Goal: Download file/media

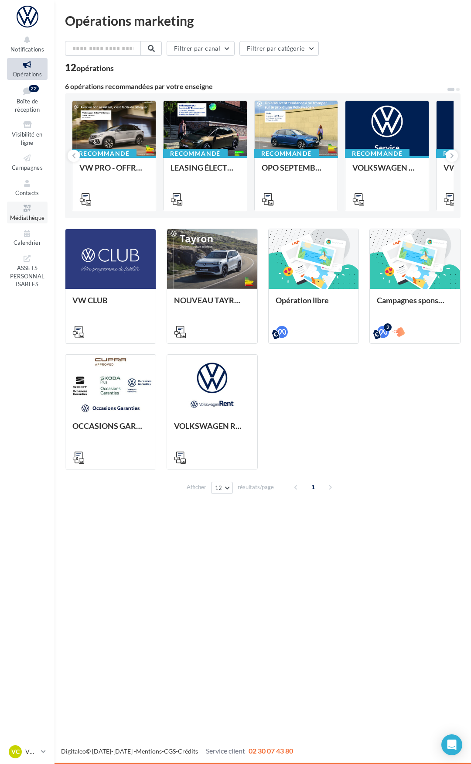
click at [28, 212] on icon at bounding box center [27, 208] width 35 height 10
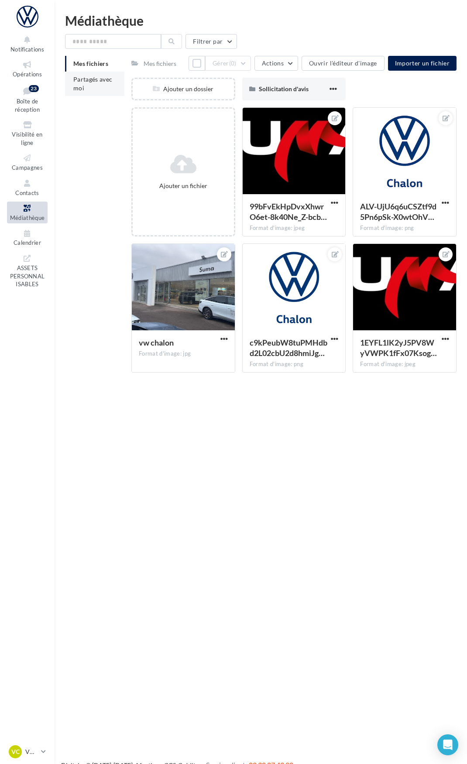
click at [94, 80] on span "Partagés avec moi" at bounding box center [92, 83] width 39 height 16
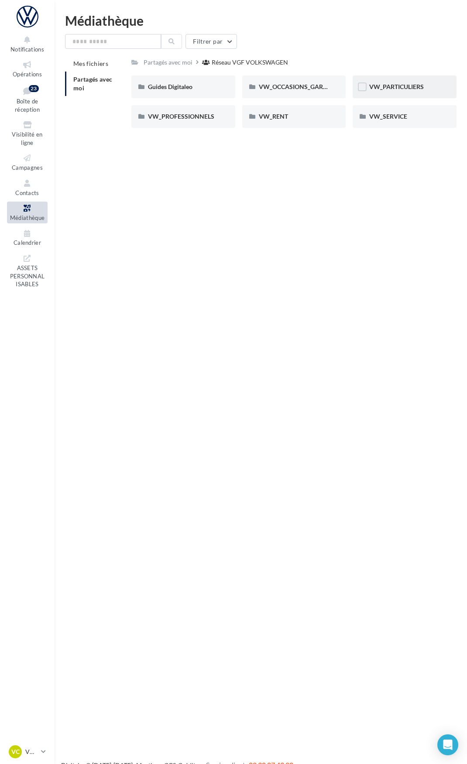
click at [399, 81] on div "VW_PARTICULIERS" at bounding box center [404, 86] width 104 height 23
click at [390, 117] on span "VW_SERVICE" at bounding box center [388, 116] width 38 height 7
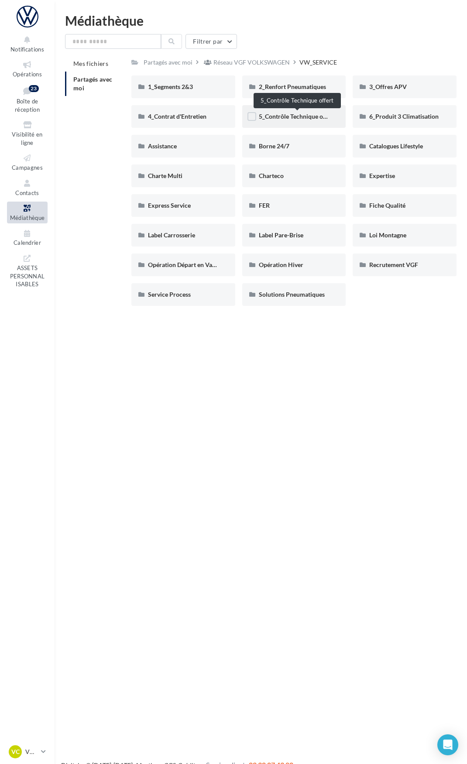
click at [292, 114] on span "5_Contrôle Technique offert" at bounding box center [297, 116] width 76 height 7
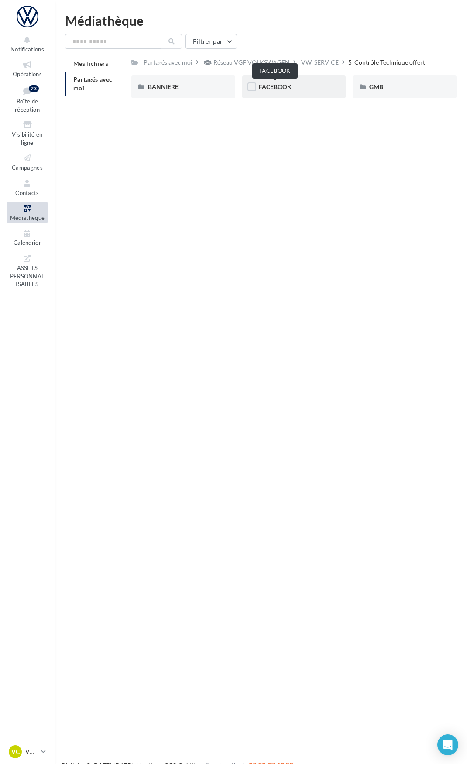
click at [282, 90] on span "FACEBOOK" at bounding box center [275, 86] width 33 height 7
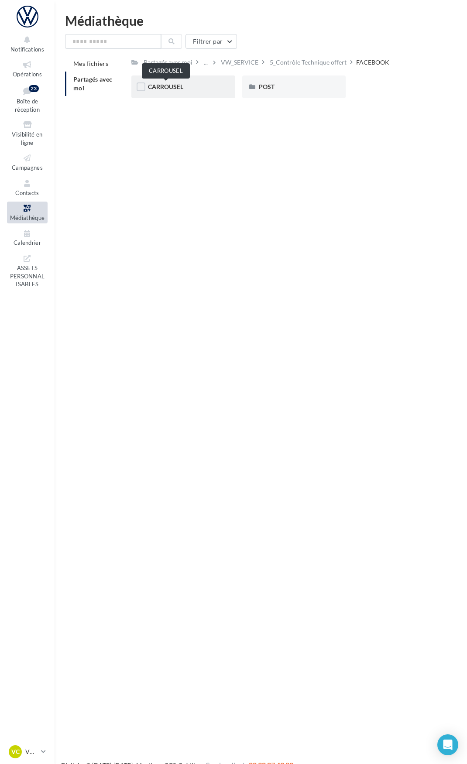
click at [180, 88] on span "CARROUSEL" at bounding box center [165, 86] width 35 height 7
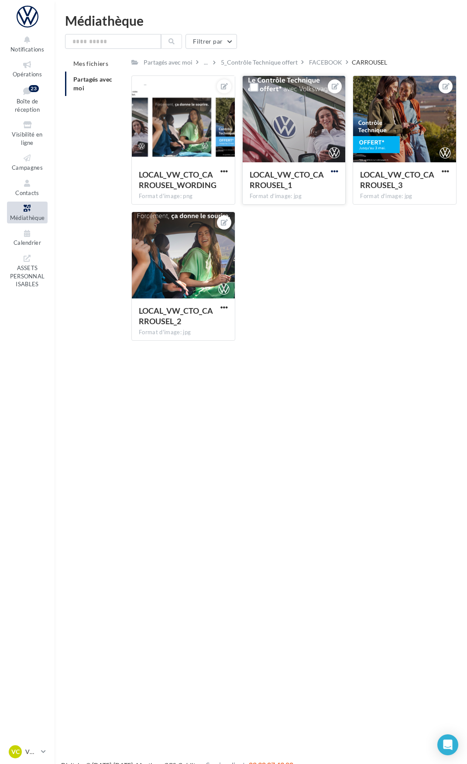
click at [336, 171] on span "button" at bounding box center [334, 170] width 7 height 7
click at [287, 211] on button "Télécharger" at bounding box center [294, 211] width 92 height 23
click at [223, 308] on span "button" at bounding box center [223, 307] width 7 height 7
click at [185, 349] on button "Télécharger" at bounding box center [183, 347] width 92 height 23
click at [447, 171] on span "button" at bounding box center [444, 170] width 7 height 7
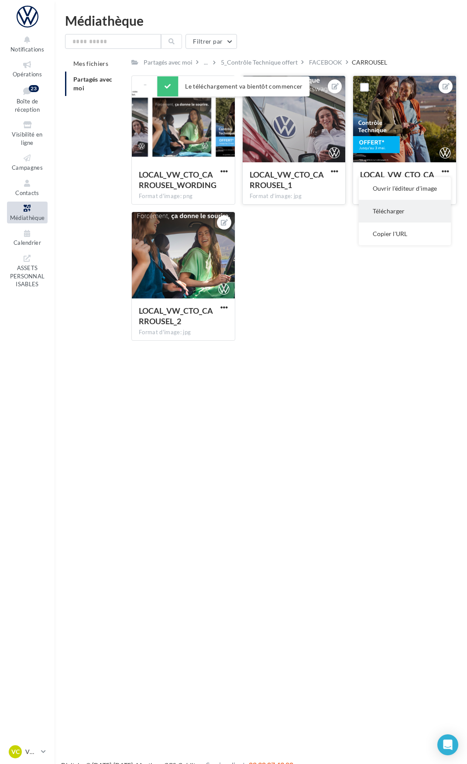
click at [395, 212] on button "Télécharger" at bounding box center [405, 211] width 92 height 23
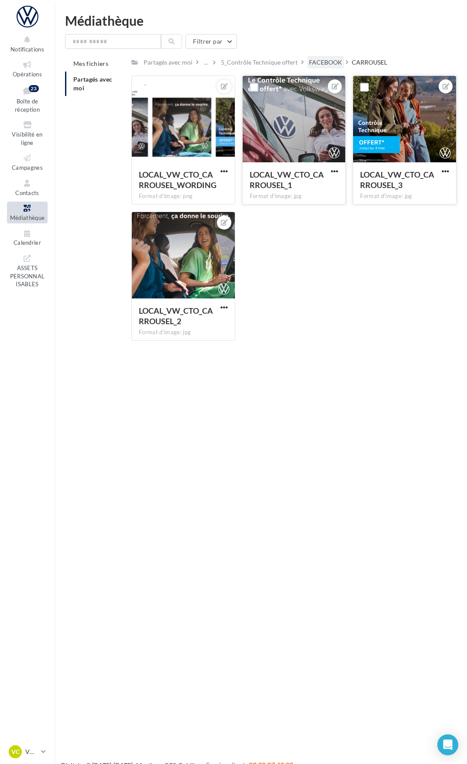
click at [322, 66] on div "FACEBOOK" at bounding box center [325, 62] width 33 height 9
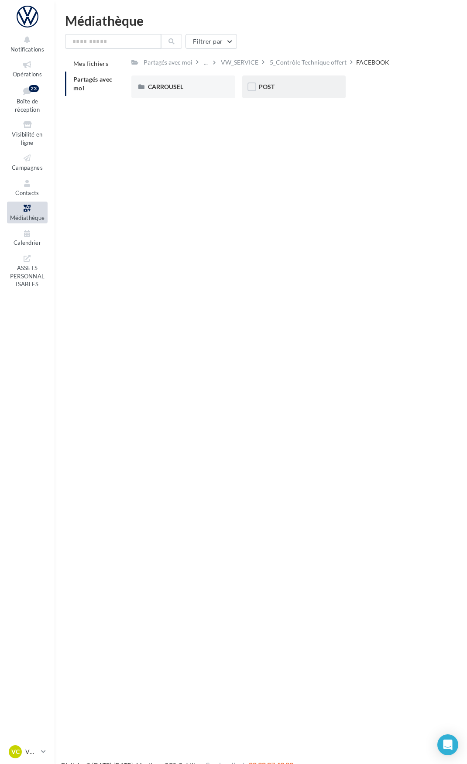
click at [274, 90] on span "POST" at bounding box center [267, 86] width 16 height 7
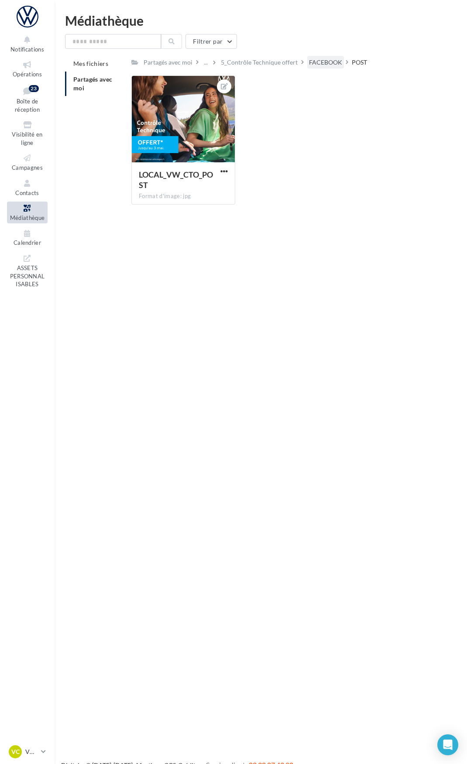
drag, startPoint x: 325, startPoint y: 63, endPoint x: 287, endPoint y: 63, distance: 38.4
click at [323, 63] on div "FACEBOOK" at bounding box center [325, 62] width 33 height 9
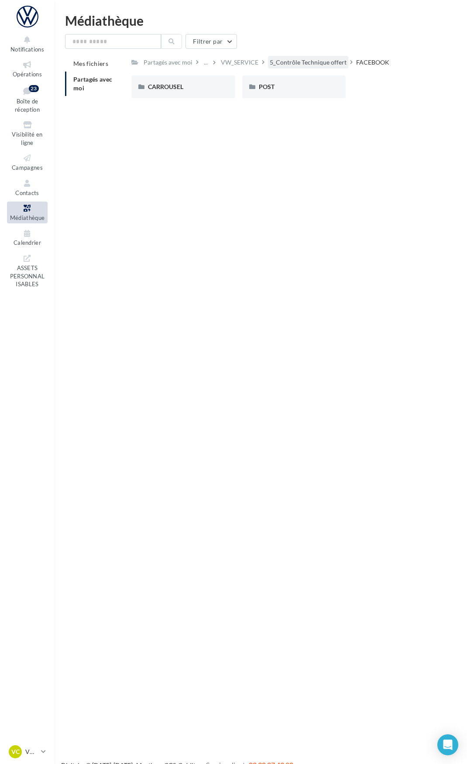
click at [298, 61] on div "5_Contrôle Technique offert" at bounding box center [308, 62] width 77 height 9
click at [38, 747] on link "VC VW CHALON vw-cha-dup" at bounding box center [27, 751] width 41 height 17
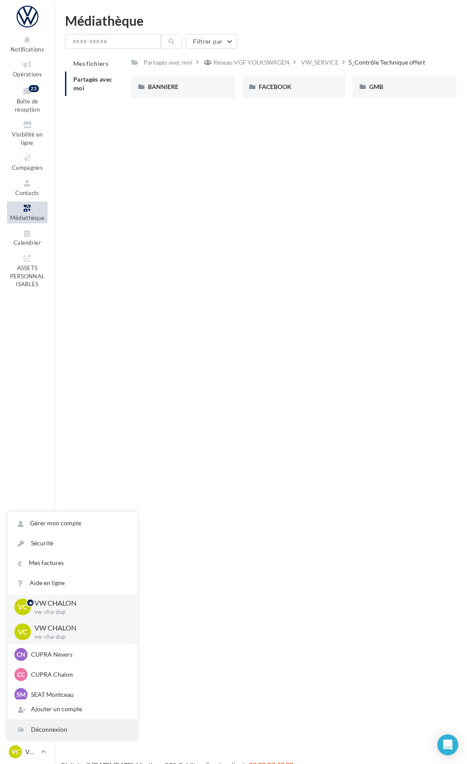
click at [48, 730] on div "Déconnexion" at bounding box center [72, 730] width 130 height 20
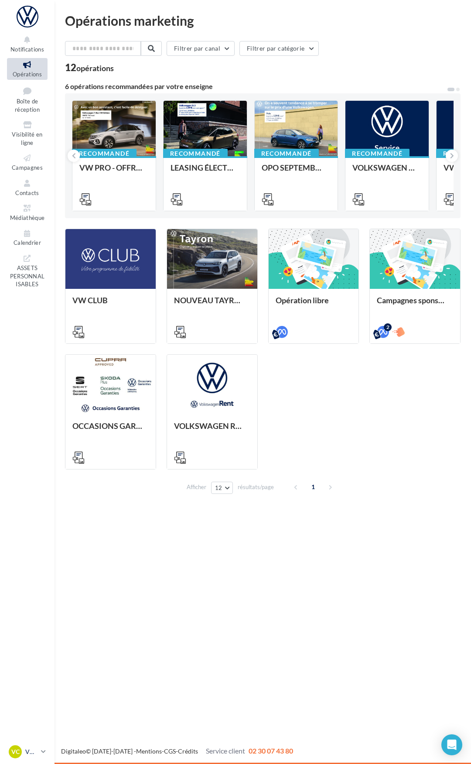
click at [28, 751] on p "VW CHALON" at bounding box center [31, 751] width 12 height 9
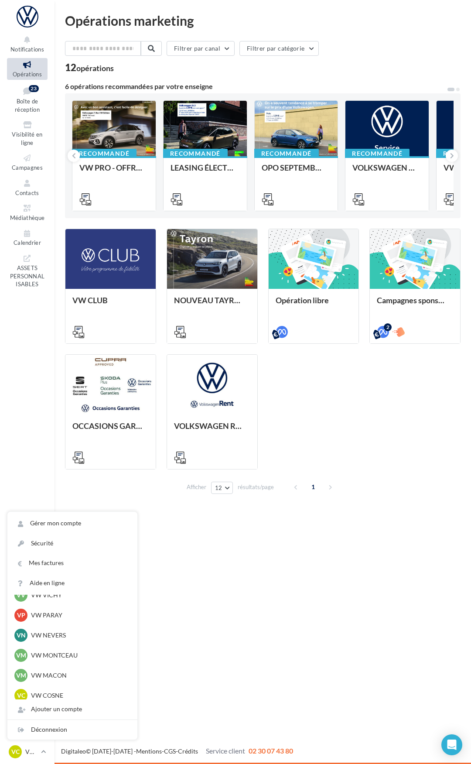
scroll to position [393, 0]
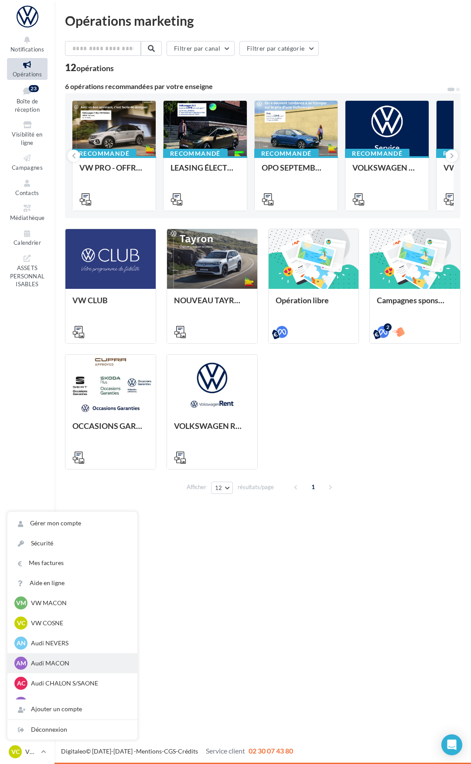
click at [49, 665] on p "Audi MACON" at bounding box center [79, 663] width 96 height 9
